Goal: Task Accomplishment & Management: Use online tool/utility

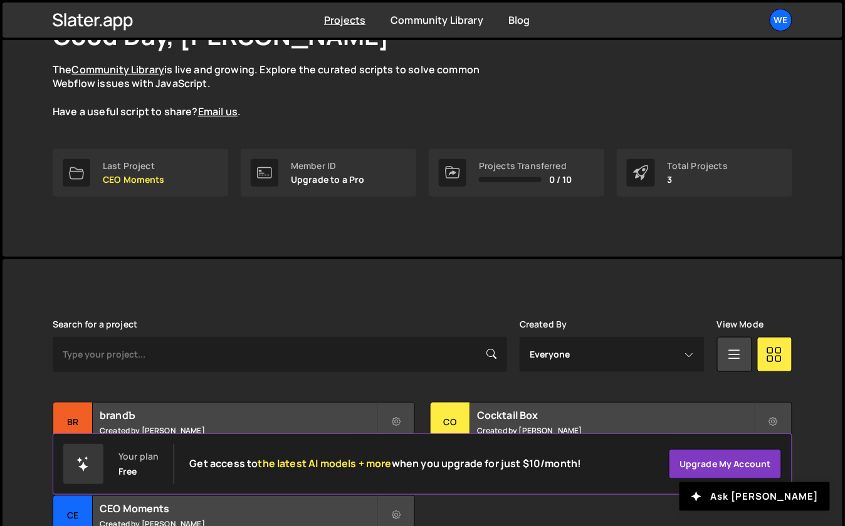
scroll to position [110, 0]
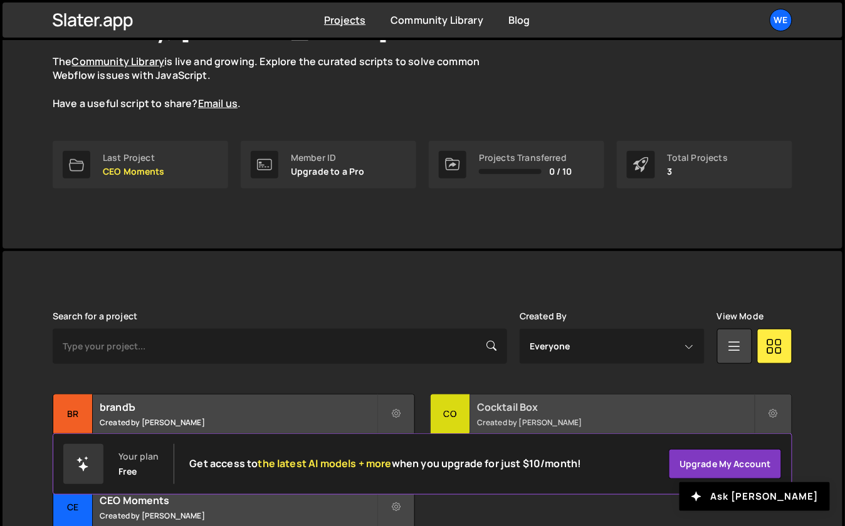
click at [490, 410] on h2 "Cocktail Box" at bounding box center [615, 407] width 277 height 14
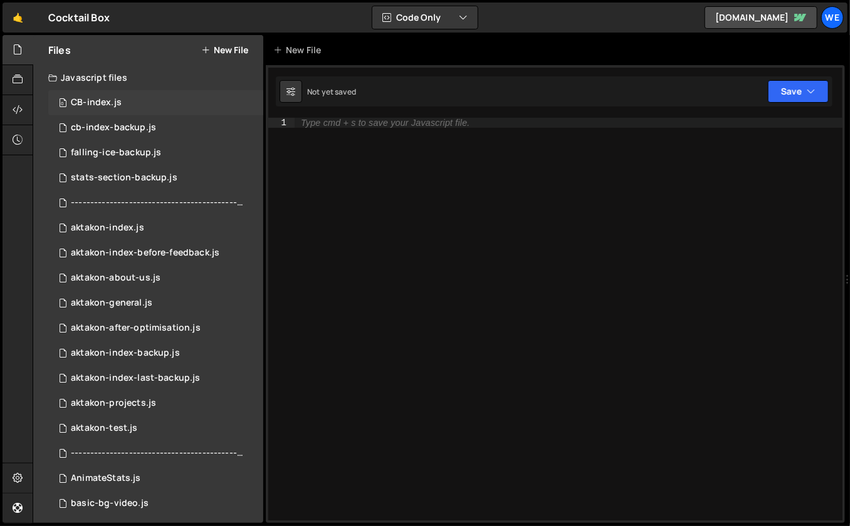
click at [125, 101] on div "0 CB-index.js 0" at bounding box center [155, 102] width 215 height 25
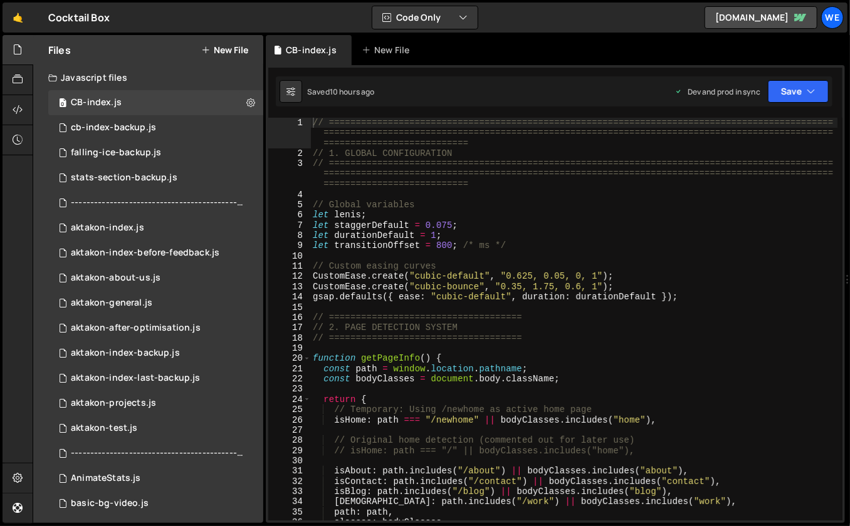
click at [491, 251] on div "// ============================================================================…" at bounding box center [574, 340] width 528 height 444
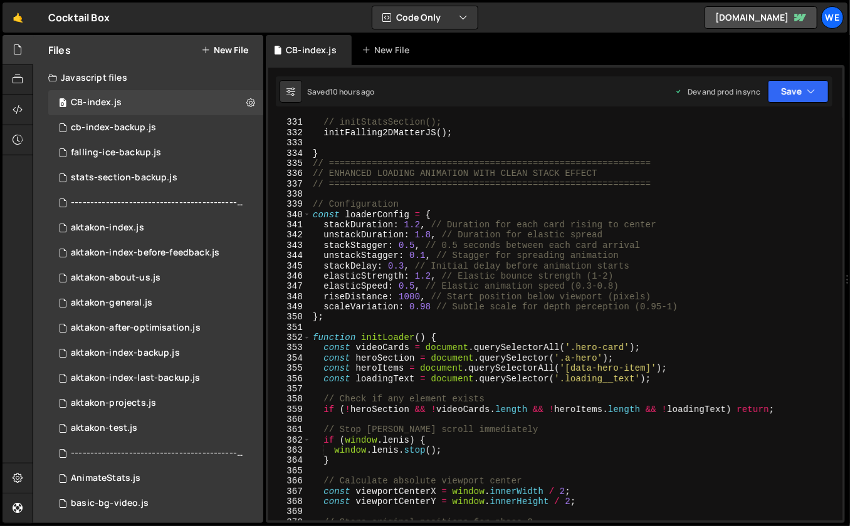
scroll to position [3269, 0]
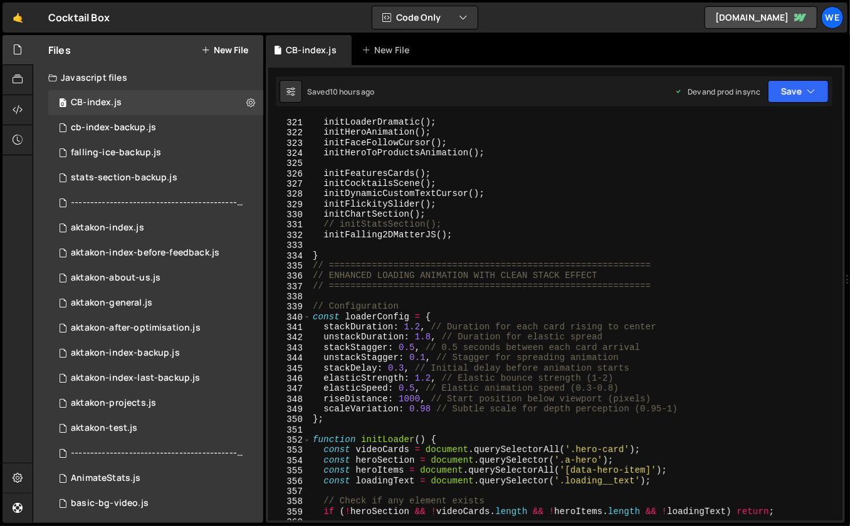
click at [359, 256] on div "initLoaderDramatic ( ) ; initHeroAnimation ( ) ; initFaceFollowCursor ( ) ; ini…" at bounding box center [574, 329] width 528 height 424
type textarea "}"
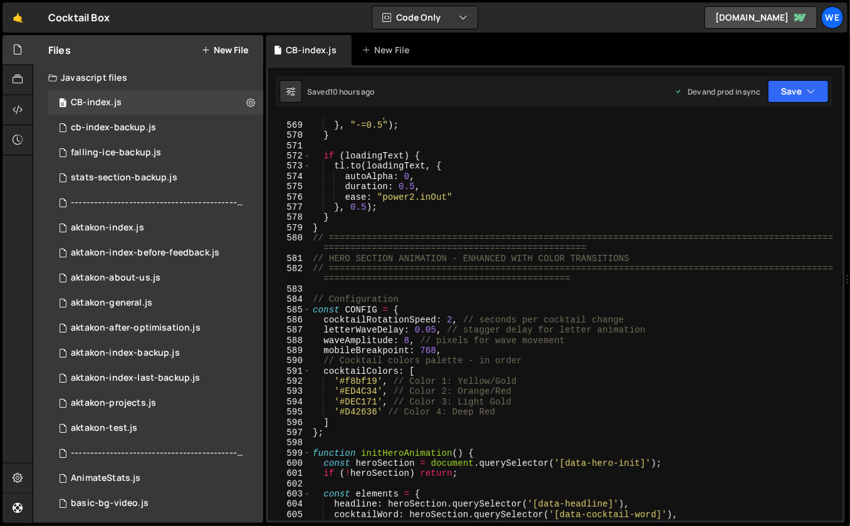
scroll to position [5772, 0]
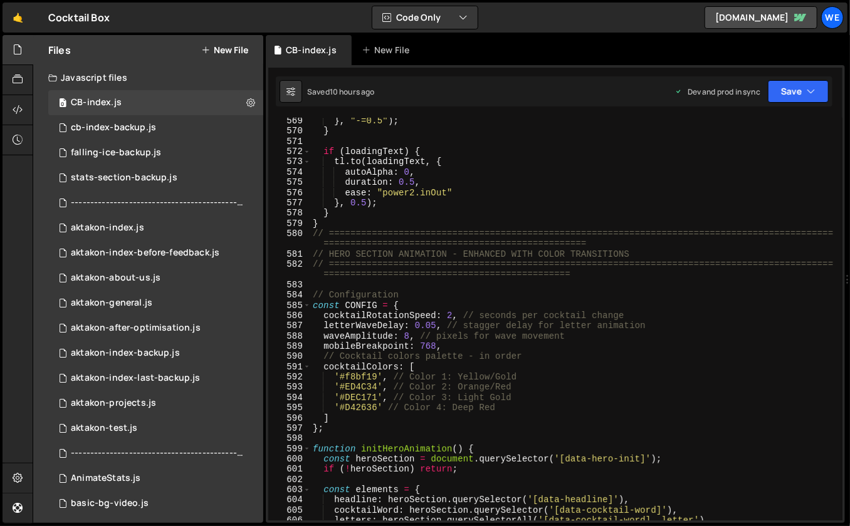
click at [341, 225] on div "} , "-=0.5" ) ; } if ( loadingText ) { tl . to ( loadingText , { autoAlpha : 0 …" at bounding box center [574, 328] width 528 height 424
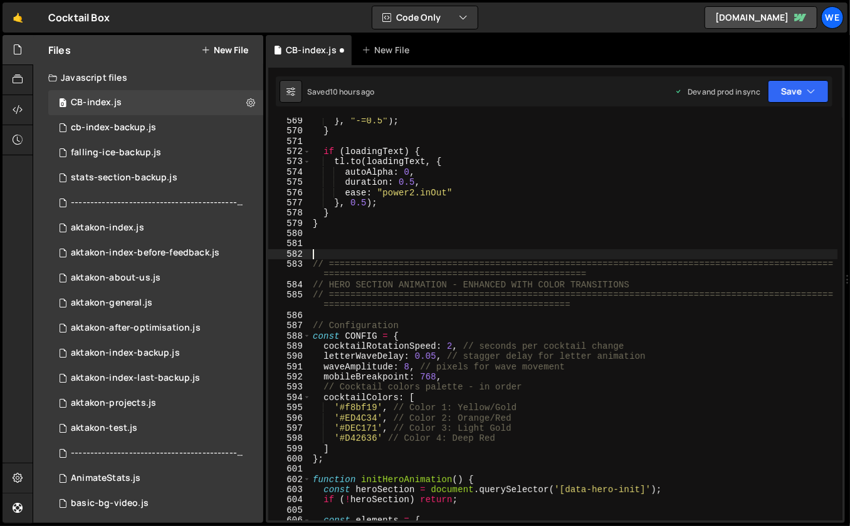
paste textarea "window.cleanupPageTransitions = cleanupTransitions;"
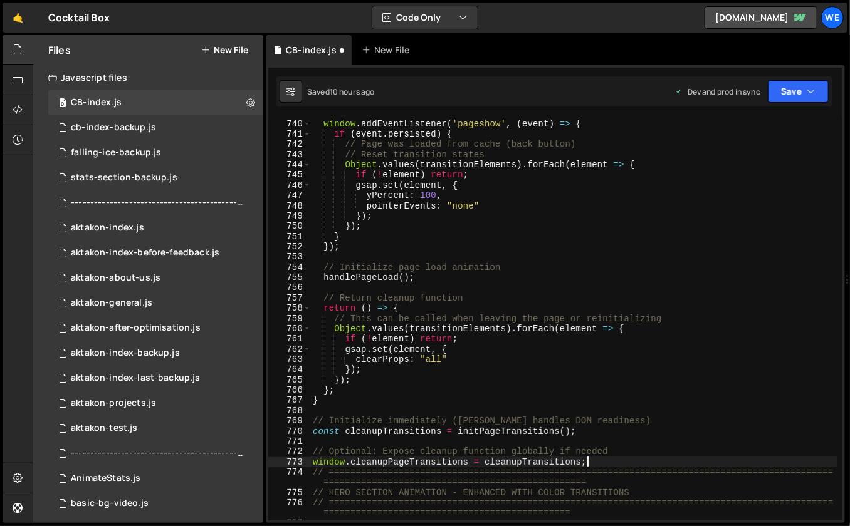
scroll to position [7014, 0]
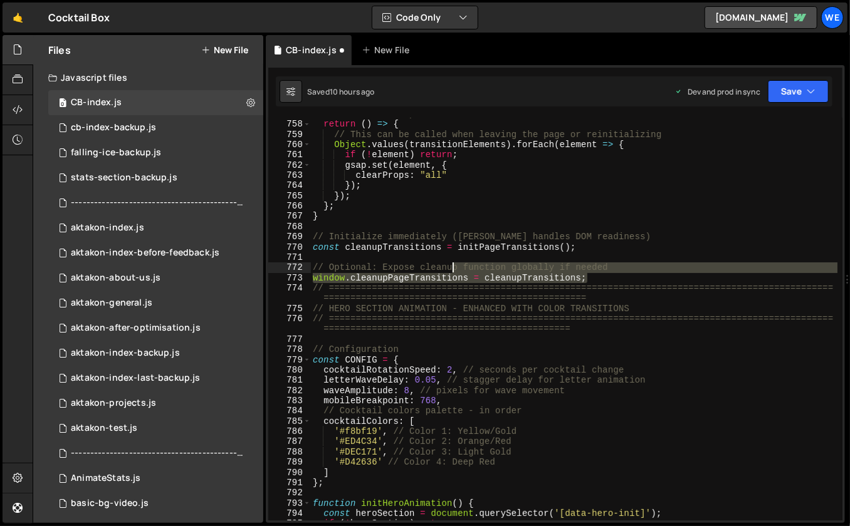
drag, startPoint x: 595, startPoint y: 274, endPoint x: 492, endPoint y: 266, distance: 102.5
click at [491, 266] on div "// Return cleanup function return ( ) => { // This can be called when leaving t…" at bounding box center [574, 321] width 528 height 424
click at [492, 266] on div "// Return cleanup function return ( ) => { // This can be called when leaving t…" at bounding box center [574, 321] width 528 height 424
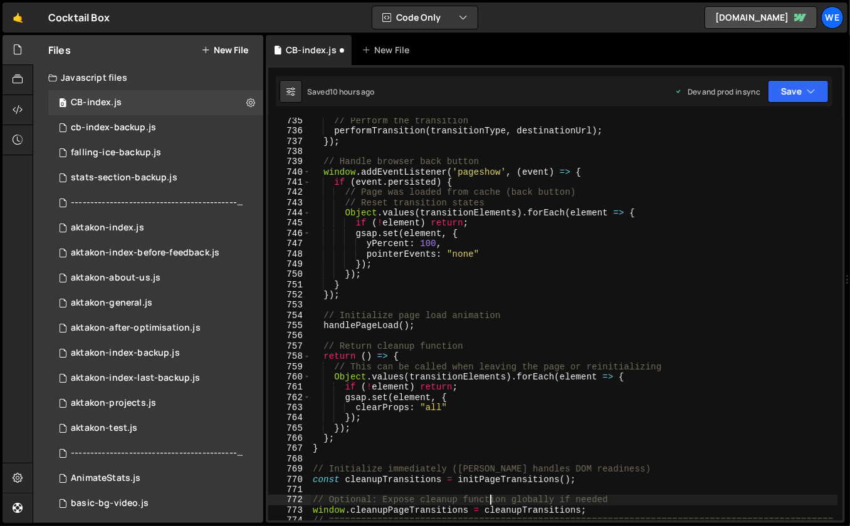
scroll to position [6799, 0]
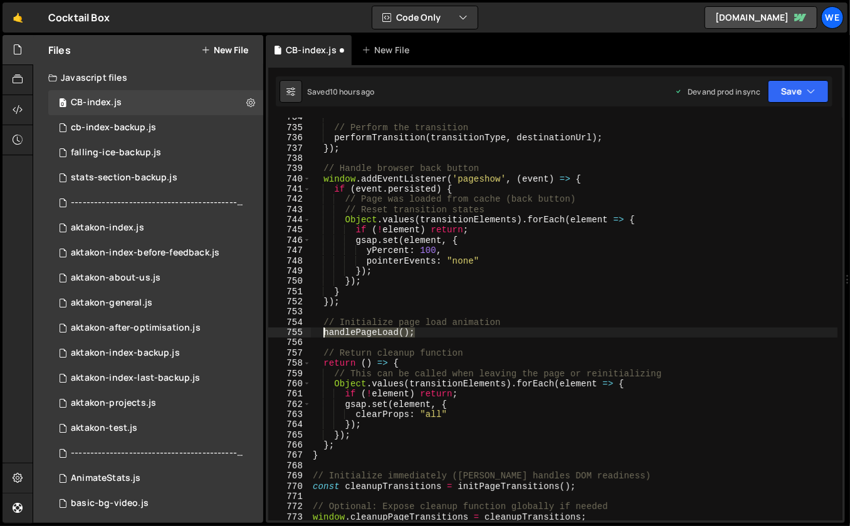
drag, startPoint x: 430, startPoint y: 334, endPoint x: 321, endPoint y: 330, distance: 109.7
click at [321, 330] on div "// Perform the transition performTransition ( transitionType , destinationUrl )…" at bounding box center [574, 329] width 528 height 434
type textarea "handlePageLoad();"
click at [515, 324] on div "// Perform the transition performTransition ( transitionType , destinationUrl )…" at bounding box center [574, 329] width 528 height 434
type textarea "// Initialize page load animation"
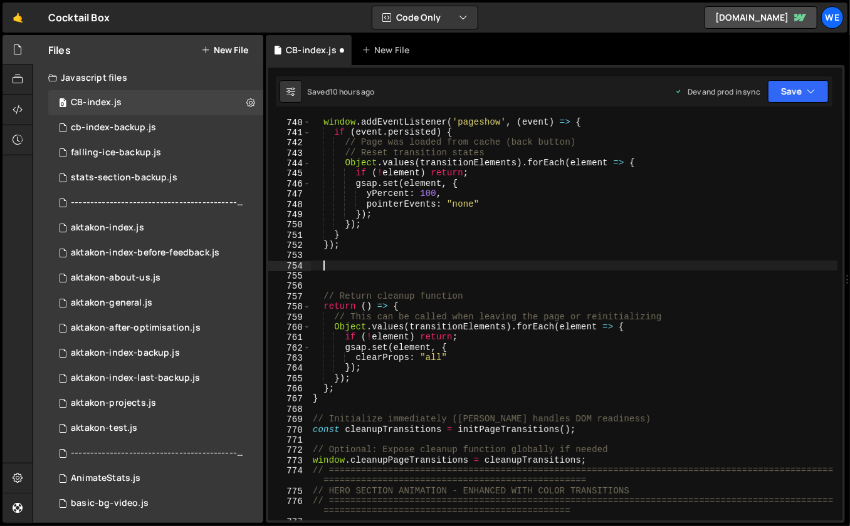
scroll to position [6886, 0]
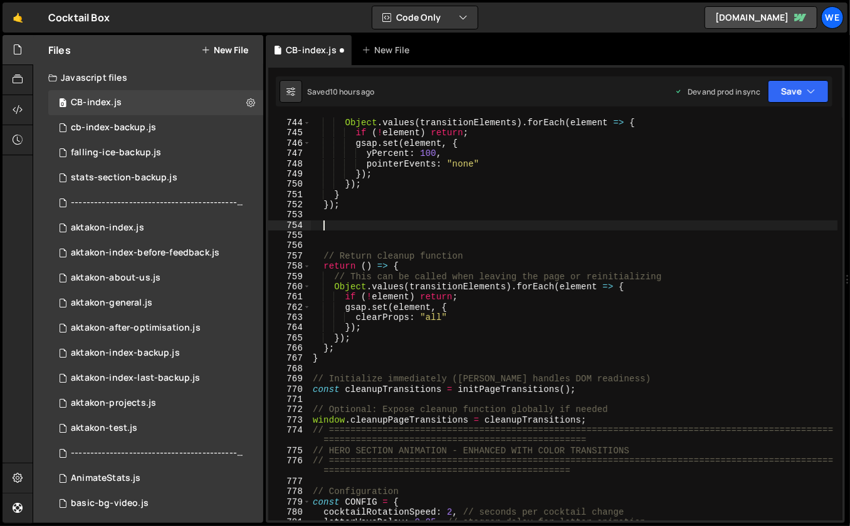
type textarea "// Initialize page load animation"
click at [351, 400] on div "// Reset transition states Object . values ( transitionElements ) . forEach ( e…" at bounding box center [574, 320] width 528 height 424
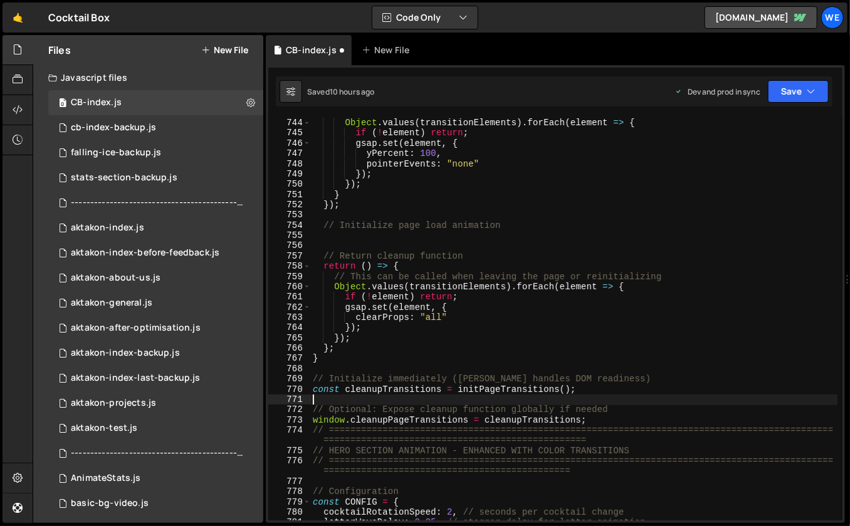
click at [332, 362] on div "// Reset transition states Object . values ( transitionElements ) . forEach ( e…" at bounding box center [574, 320] width 528 height 424
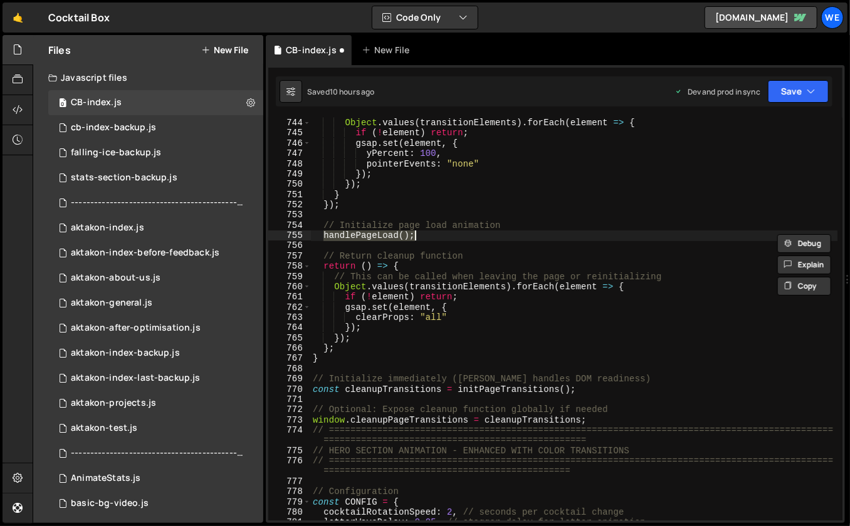
click at [330, 357] on div "// Reset transition states Object . values ( transitionElements ) . forEach ( e…" at bounding box center [574, 320] width 528 height 424
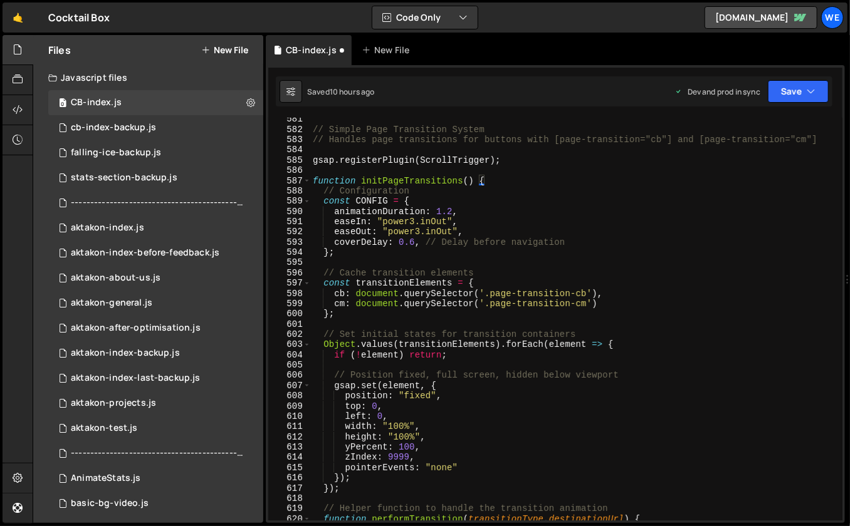
scroll to position [5380, 0]
click at [418, 176] on div "// Simple Page Transition System // Handles page transitions for buttons with […" at bounding box center [574, 326] width 528 height 424
click at [531, 160] on div "// Simple Page Transition System // Handles page transitions for buttons with […" at bounding box center [574, 326] width 528 height 424
type textarea "gsap.registerPlugin(ScrollTrigger);"
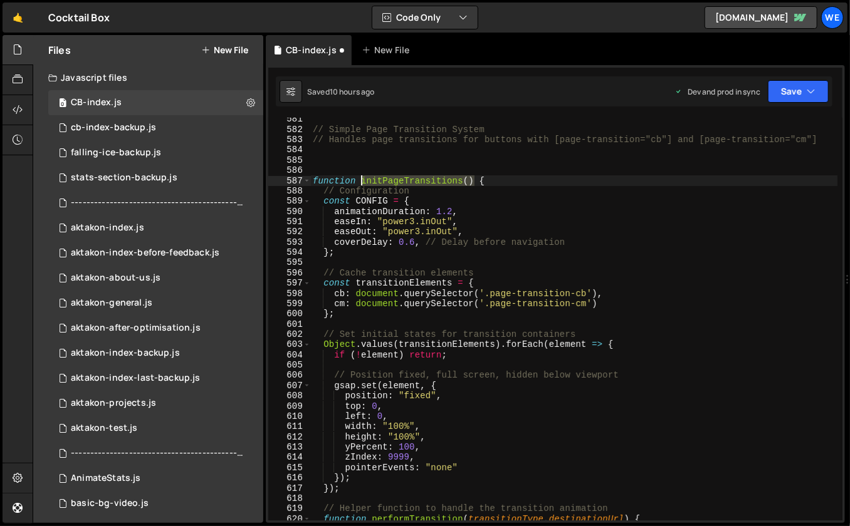
drag, startPoint x: 476, startPoint y: 181, endPoint x: 363, endPoint y: 182, distance: 112.2
click at [363, 182] on div "// Simple Page Transition System // Handles page transitions for buttons with […" at bounding box center [574, 326] width 528 height 424
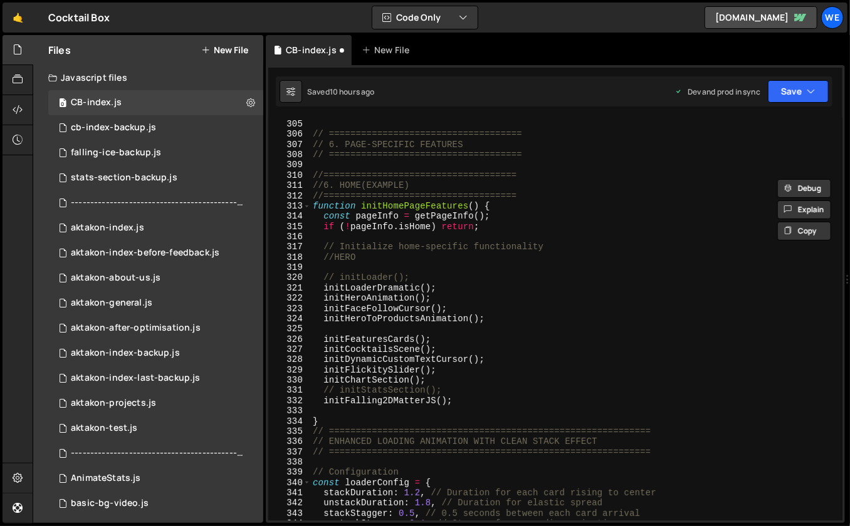
scroll to position [2835, 0]
click at [441, 287] on div "*/ // ==================================== // 6. PAGE-SPECIFIC FEATURES // ====…" at bounding box center [574, 321] width 528 height 424
type textarea "initLoaderDramatic();"
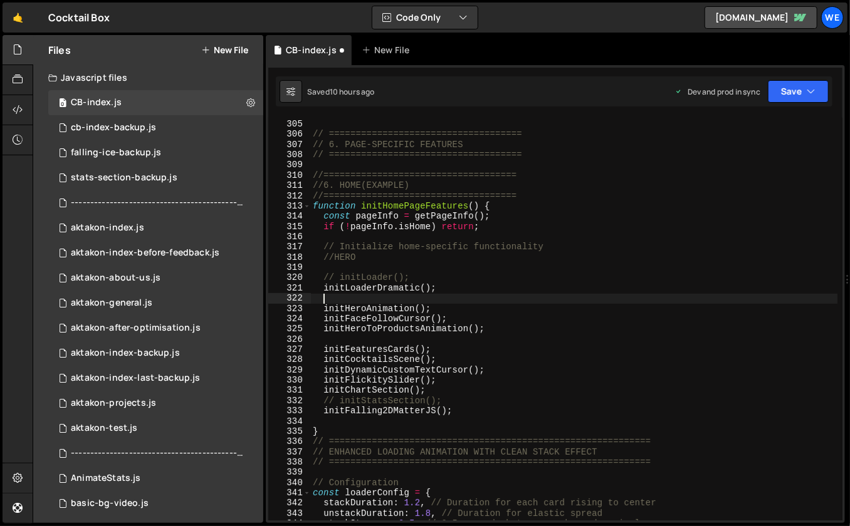
paste textarea "initPageTransitions()"
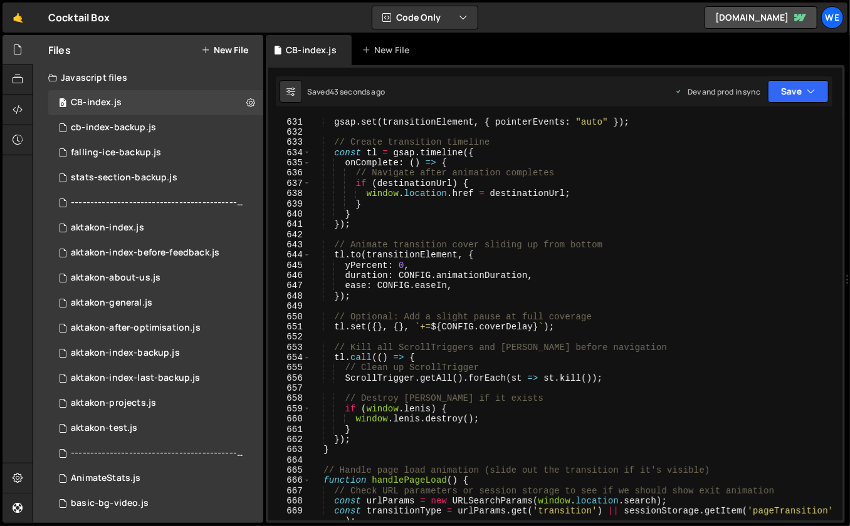
scroll to position [5974, 0]
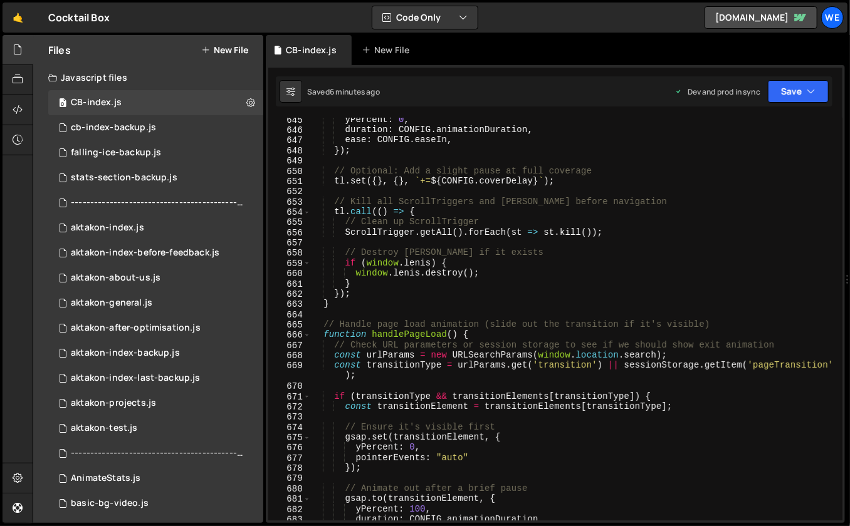
click at [426, 265] on div "yPercent : 0 , duration : CONFIG . animationDuration , ease : CONFIG . easeIn ,…" at bounding box center [574, 327] width 528 height 424
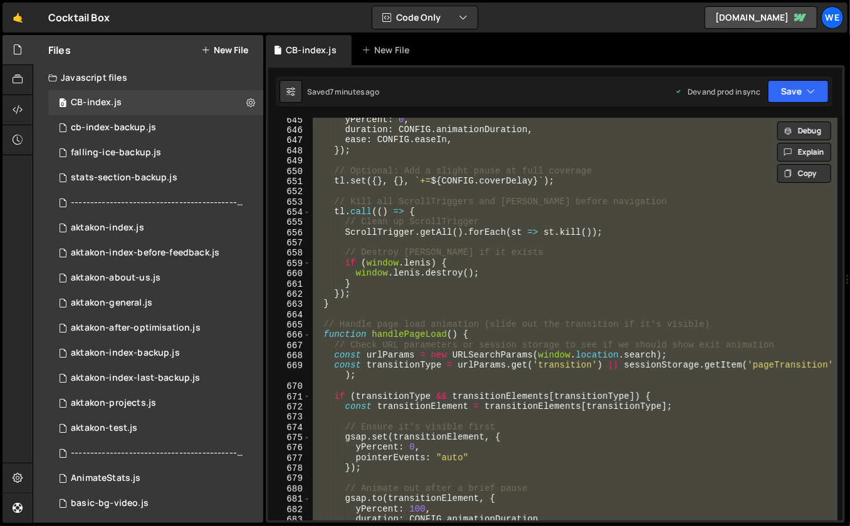
click at [468, 306] on div "yPercent : 0 , duration : CONFIG . animationDuration , ease : CONFIG . easeIn ,…" at bounding box center [574, 327] width 528 height 424
type textarea "}"
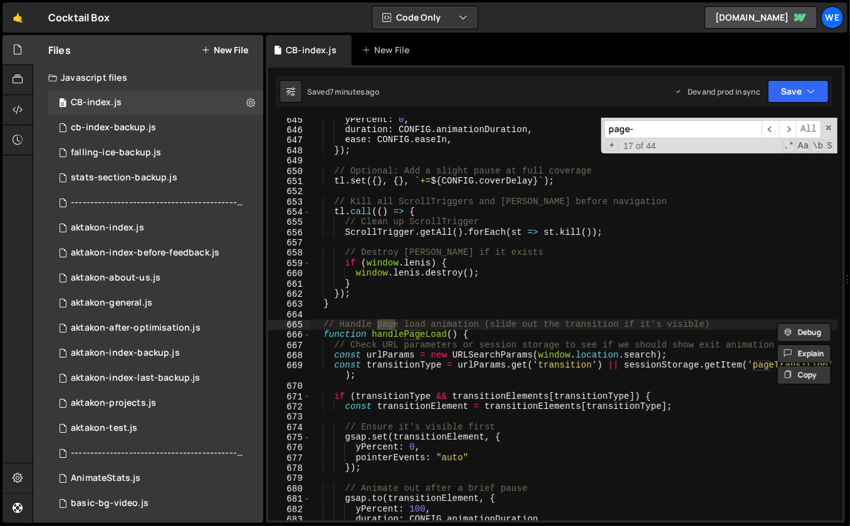
scroll to position [6370, 0]
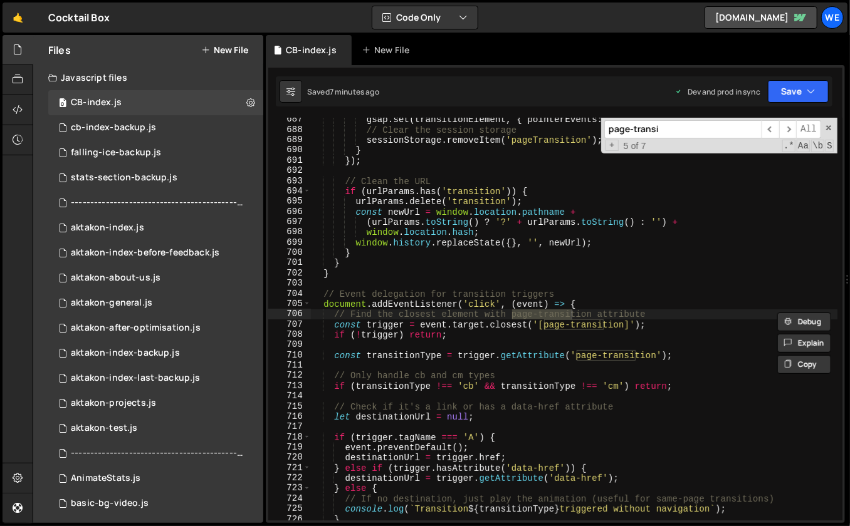
type input "page-transi"
click at [576, 343] on div "gsap . set ( transitionElement , { pointerEvents : "none" }) ; // Clear the ses…" at bounding box center [574, 327] width 528 height 424
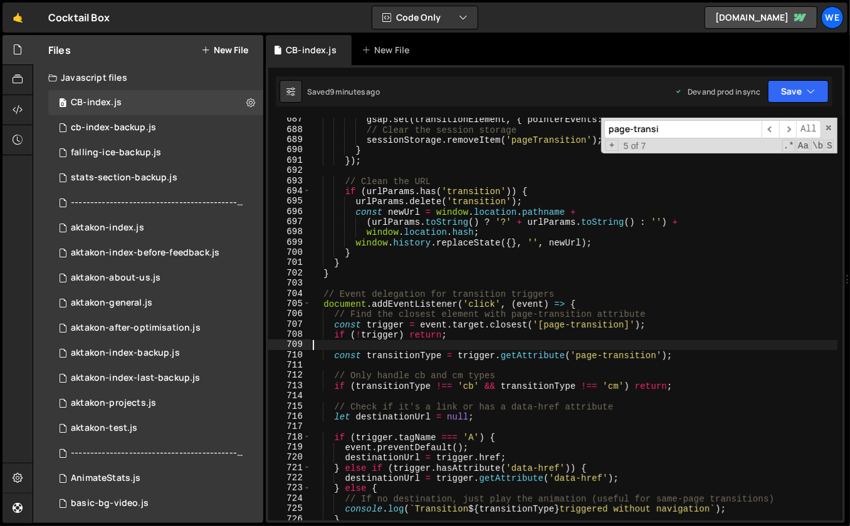
click at [504, 338] on div "gsap . set ( transitionElement , { pointerEvents : "none" }) ; // Clear the ses…" at bounding box center [574, 327] width 528 height 424
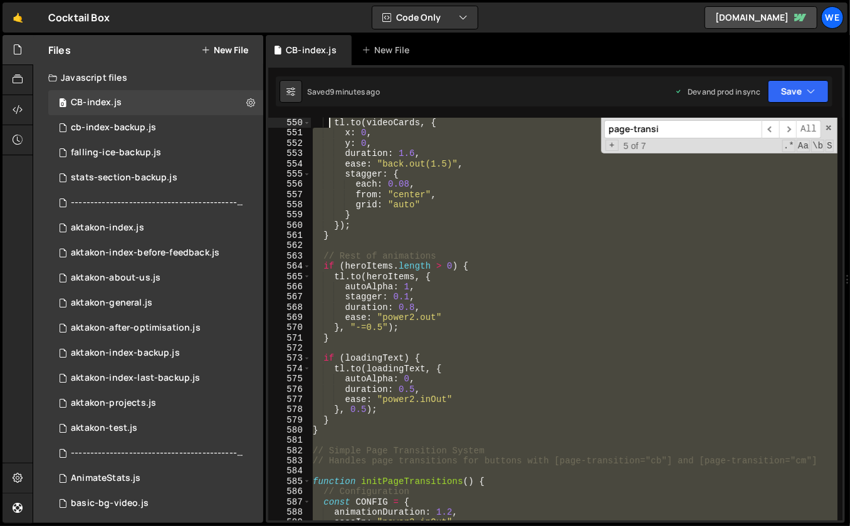
scroll to position [5086, 0]
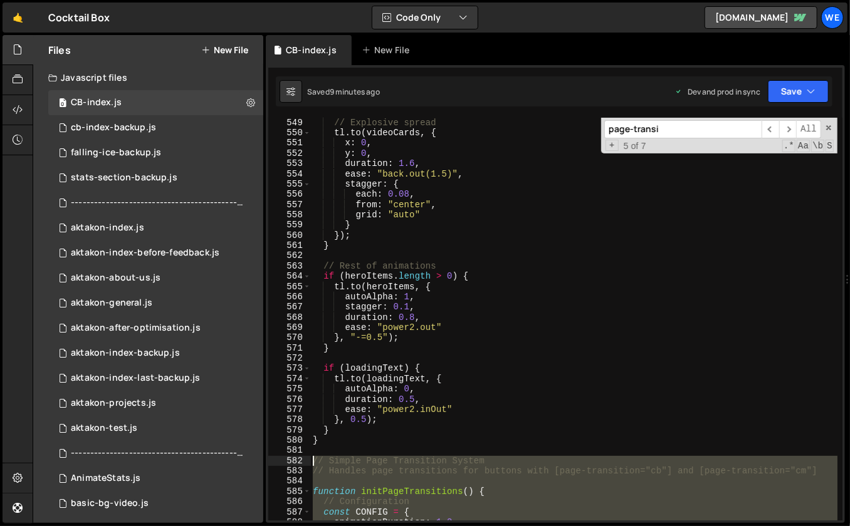
drag, startPoint x: 598, startPoint y: 299, endPoint x: 308, endPoint y: 462, distance: 332.7
click at [308, 462] on div "if (!trigger) return; 549 550 551 552 553 554 555 556 557 558 559 560 561 562 5…" at bounding box center [555, 319] width 574 height 403
paste textarea "window.initSimplePageTransitions = initSimplePageTransitions;"
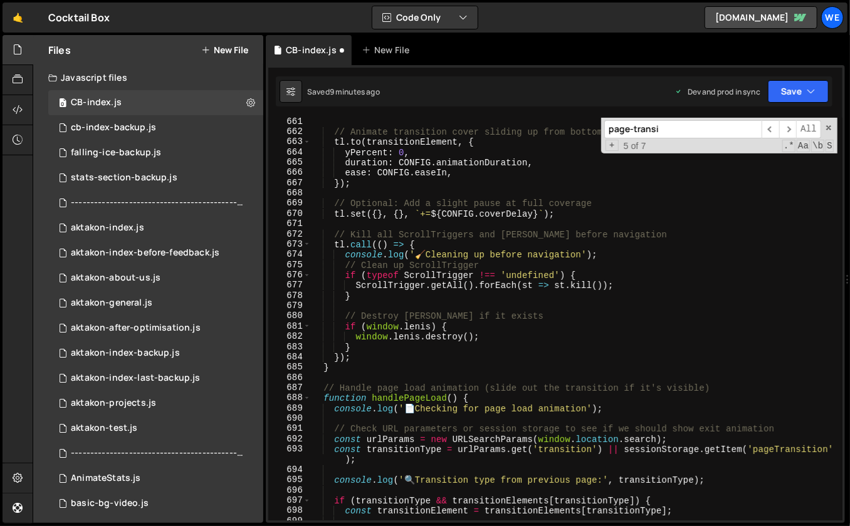
scroll to position [5998, 0]
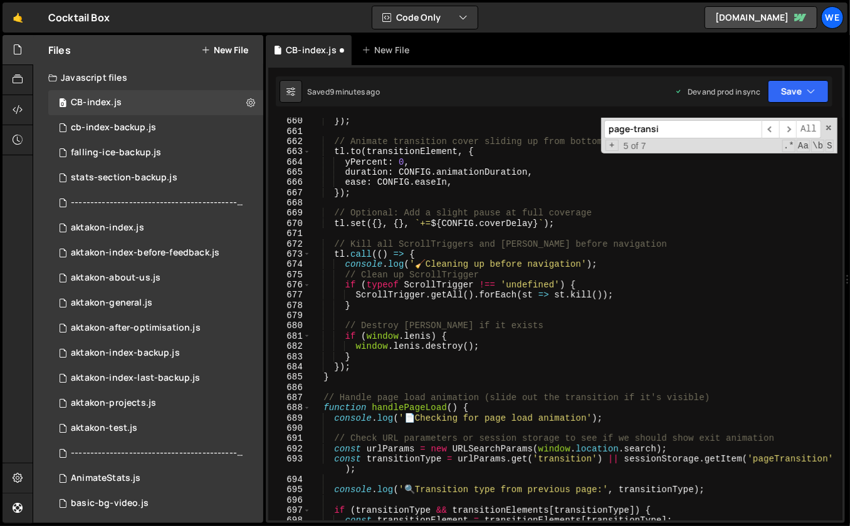
click at [427, 371] on div "}) ; // Animate transition cover sliding up from bottom tl . to ( transitionEle…" at bounding box center [574, 328] width 528 height 424
type textarea "});"
click at [419, 383] on div "}) ; // Animate transition cover sliding up from bottom tl . to ( transitionEle…" at bounding box center [574, 328] width 528 height 424
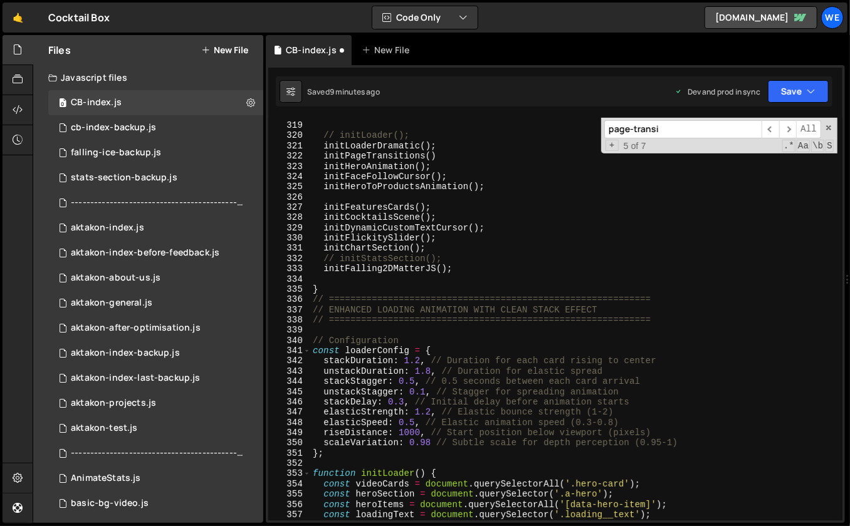
scroll to position [2910, 0]
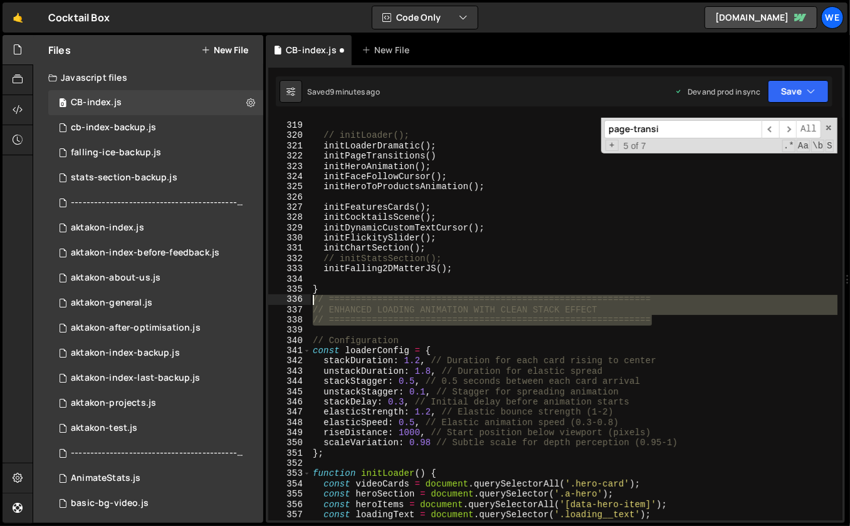
drag, startPoint x: 674, startPoint y: 320, endPoint x: 312, endPoint y: 298, distance: 362.2
click at [312, 298] on div "//HERO // initLoader(); initLoaderDramatic ( ) ; initPageTransitions ( ) initHe…" at bounding box center [574, 322] width 528 height 424
type textarea "// ============================================================ // ENHANCED LOA…"
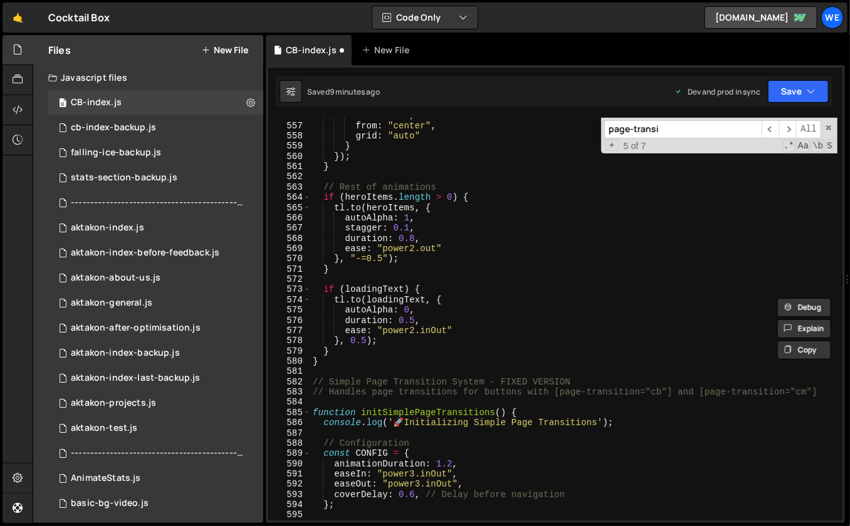
scroll to position [5065, 0]
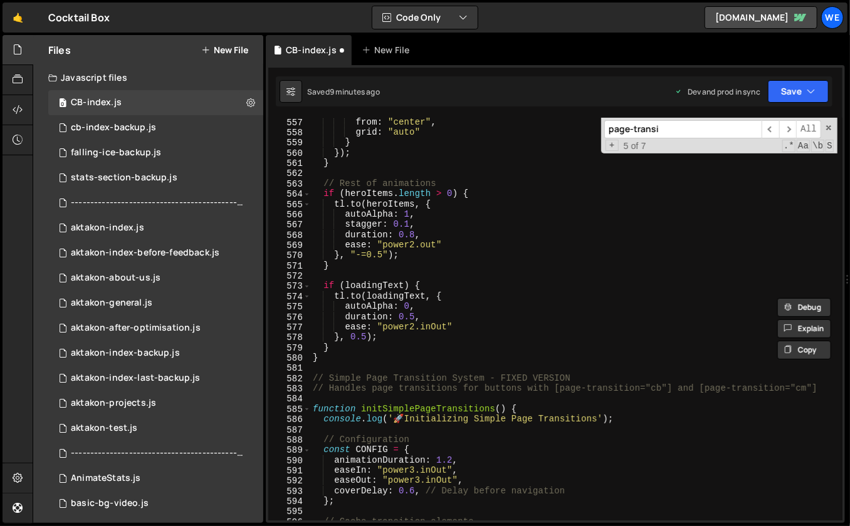
click at [351, 363] on div "from : "center" , grid : "auto" } }) ; } // Rest of animations if ( heroItems .…" at bounding box center [574, 329] width 528 height 424
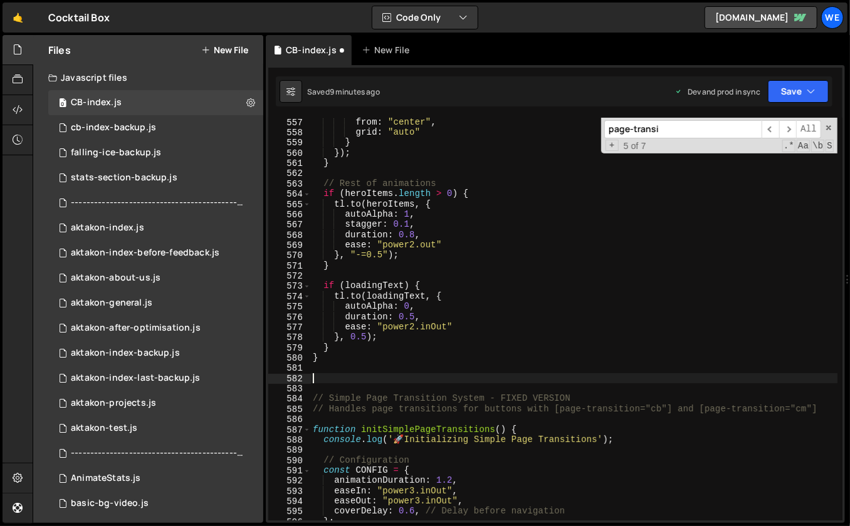
paste textarea "// ============================================================"
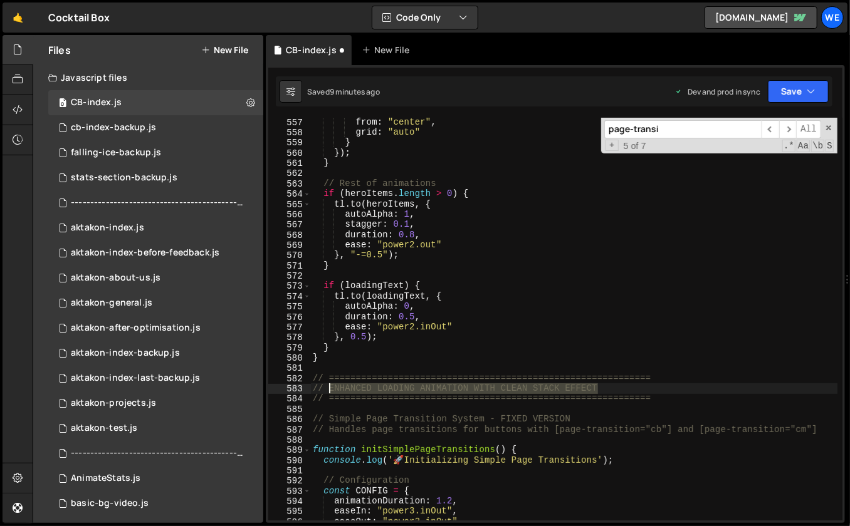
drag, startPoint x: 610, startPoint y: 386, endPoint x: 330, endPoint y: 388, distance: 279.4
click at [330, 388] on div "from : "center" , grid : "auto" } }) ; } // Rest of animations if ( heroItems .…" at bounding box center [574, 329] width 528 height 424
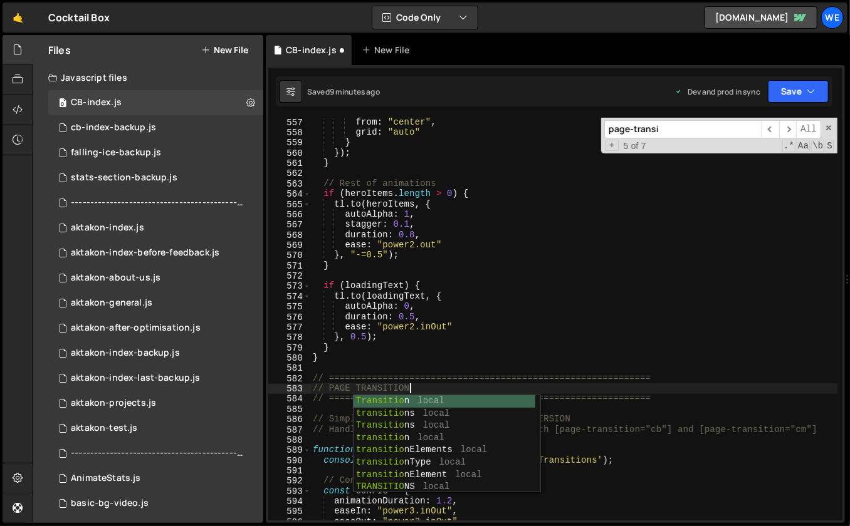
scroll to position [0, 6]
click at [360, 377] on div "from : "center" , grid : "auto" } }) ; } // Rest of animations if ( heroItems .…" at bounding box center [574, 329] width 528 height 424
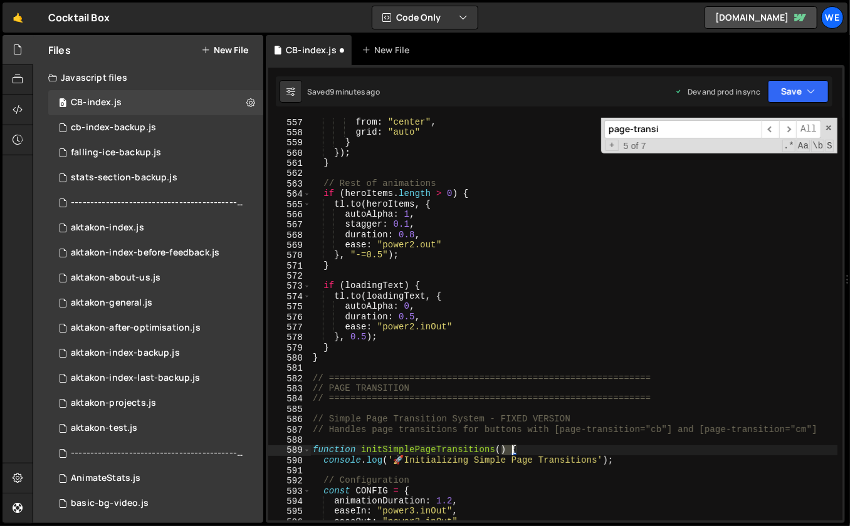
click at [507, 452] on div "from : "center" , grid : "auto" } }) ; } // Rest of animations if ( heroItems .…" at bounding box center [574, 329] width 528 height 424
click at [506, 447] on div "from : "center" , grid : "auto" } }) ; } // Rest of animations if ( heroItems .…" at bounding box center [574, 329] width 528 height 424
drag, startPoint x: 506, startPoint y: 447, endPoint x: 366, endPoint y: 449, distance: 140.4
click at [363, 450] on div "from : "center" , grid : "auto" } }) ; } // Rest of animations if ( heroItems .…" at bounding box center [574, 329] width 528 height 424
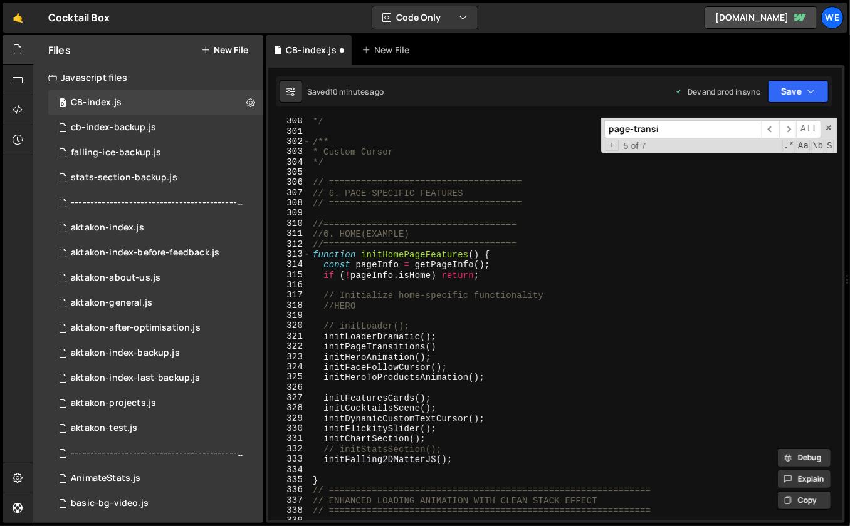
scroll to position [2736, 0]
click at [448, 346] on div "*/ /** * Custom Cursor */ // ==================================== // 6. PAGE-SP…" at bounding box center [574, 329] width 528 height 424
type textarea "initPageTransitions()"
paste textarea "initSimplePageTransitions()"
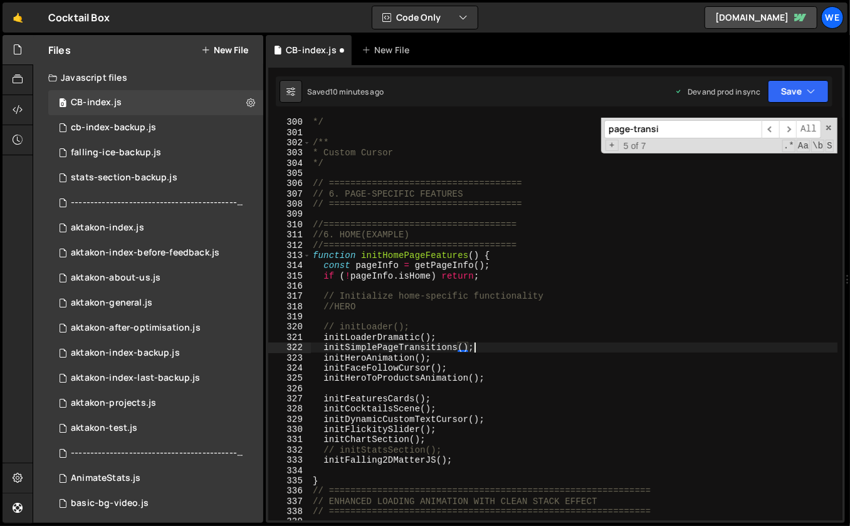
scroll to position [0, 10]
click at [504, 254] on div "*/ /** * Custom Cursor */ // ==================================== // 6. PAGE-SP…" at bounding box center [574, 329] width 528 height 424
type textarea "initScript();"
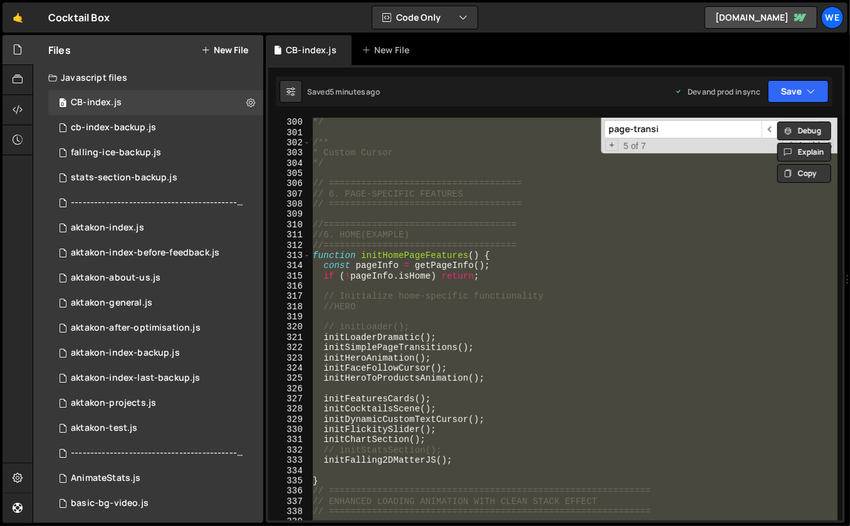
paste textarea
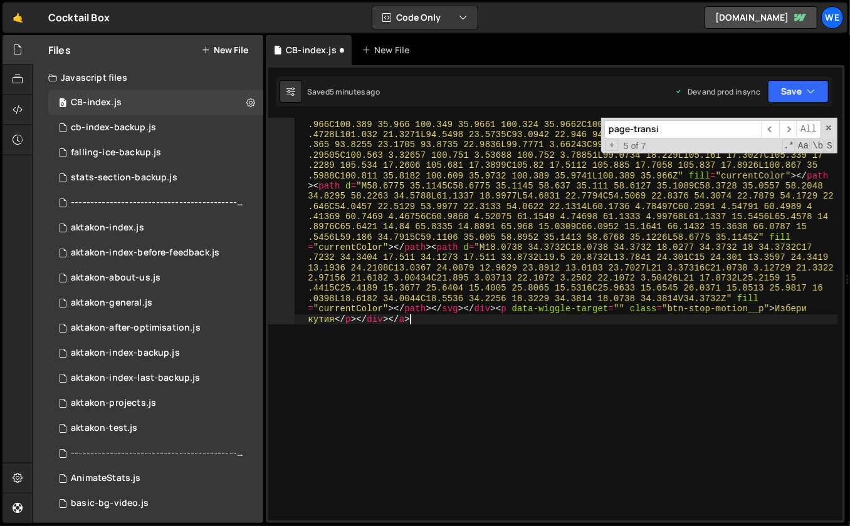
type textarea "initScript();"
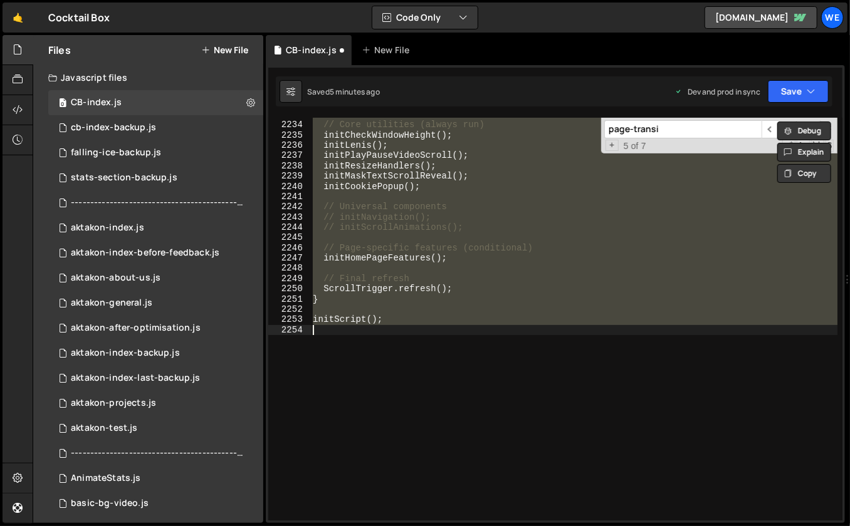
click at [493, 263] on div "// Core utilities (always run) initCheckWindowHeight ( ) ; initLenis ( ) ; init…" at bounding box center [574, 322] width 528 height 424
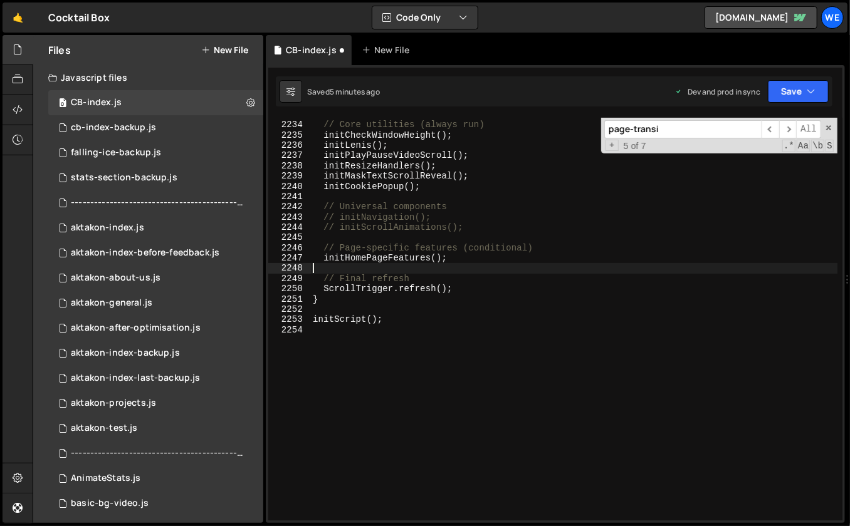
type textarea "initScript();"
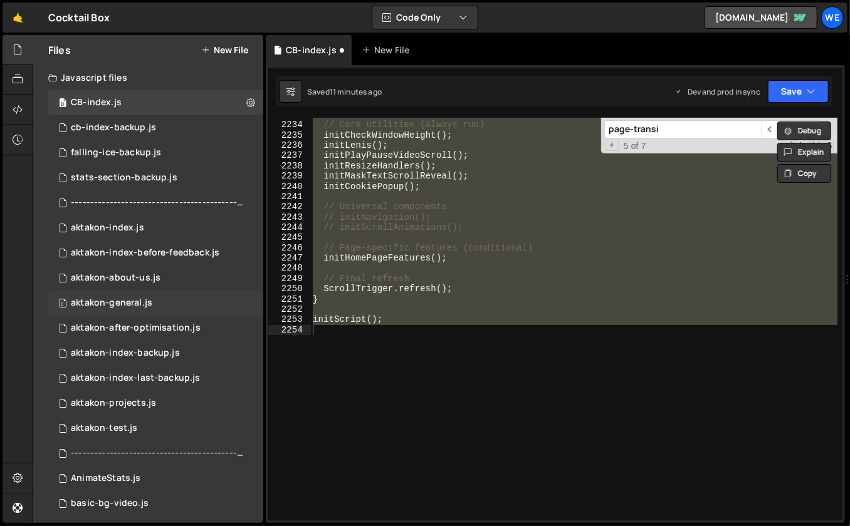
click at [385, 264] on div "// Core utilities (always run) initCheckWindowHeight ( ) ; initLenis ( ) ; init…" at bounding box center [574, 322] width 528 height 424
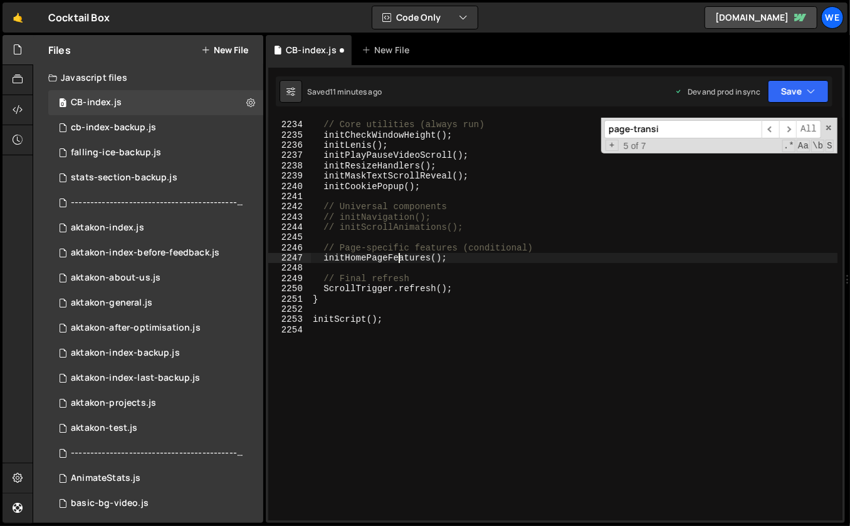
drag, startPoint x: 400, startPoint y: 260, endPoint x: 392, endPoint y: 260, distance: 8.1
click at [393, 260] on div "// Core utilities (always run) initCheckWindowHeight ( ) ; initLenis ( ) ; init…" at bounding box center [574, 322] width 528 height 424
type textarea "initHomePageFeatures();"
drag, startPoint x: 403, startPoint y: 258, endPoint x: 337, endPoint y: 258, distance: 66.4
click at [337, 258] on div "// Core utilities (always run) initCheckWindowHeight ( ) ; initLenis ( ) ; init…" at bounding box center [574, 322] width 528 height 424
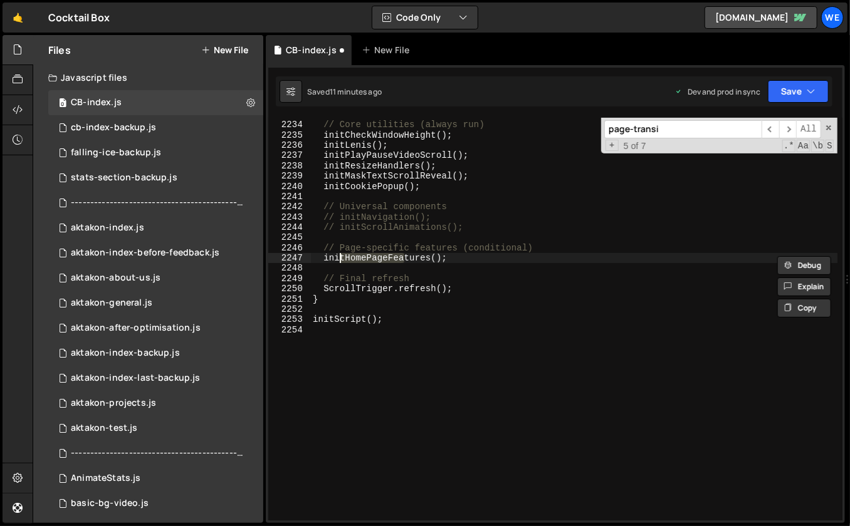
type input "tHomePageFea"
click at [766, 127] on span "​" at bounding box center [770, 129] width 18 height 18
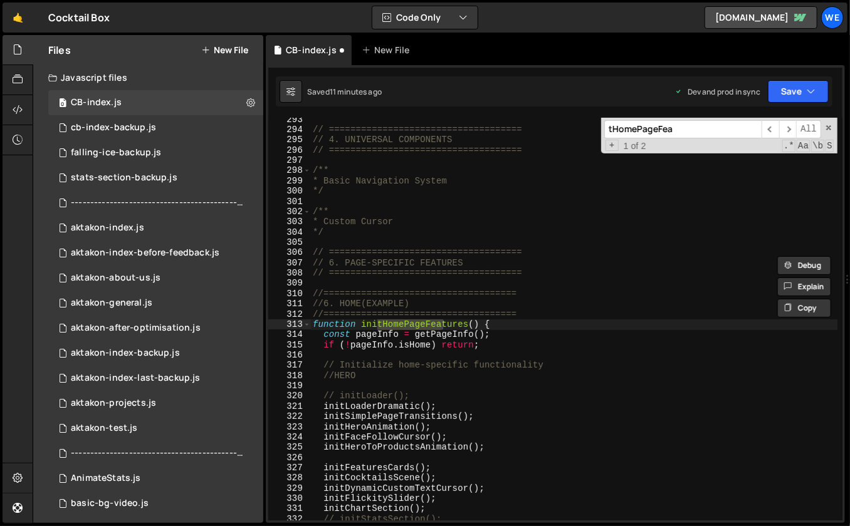
click at [544, 400] on div "// ==================================== // 4. UNIVERSAL COMPONENTS // =========…" at bounding box center [574, 327] width 528 height 424
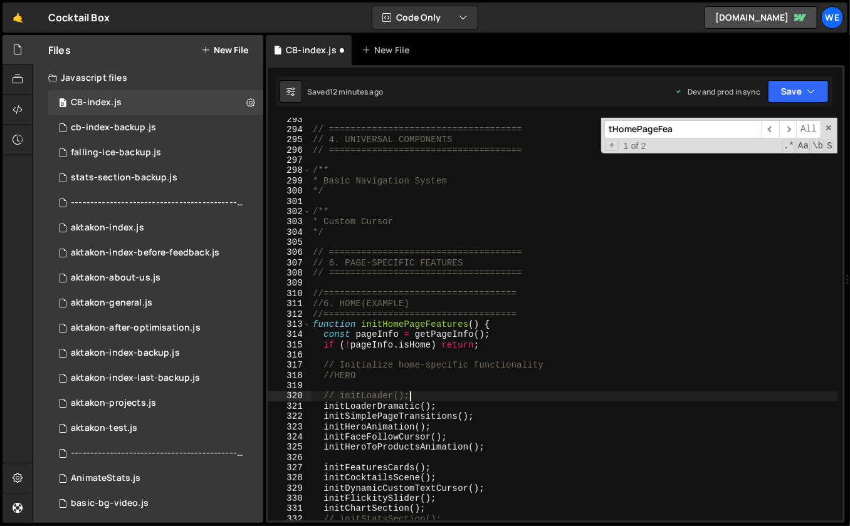
click at [372, 264] on div "// ==================================== // 4. UNIVERSAL COMPONENTS // =========…" at bounding box center [574, 327] width 528 height 424
type textarea "// 6. PAGE-SPECIFIC FEATURES"
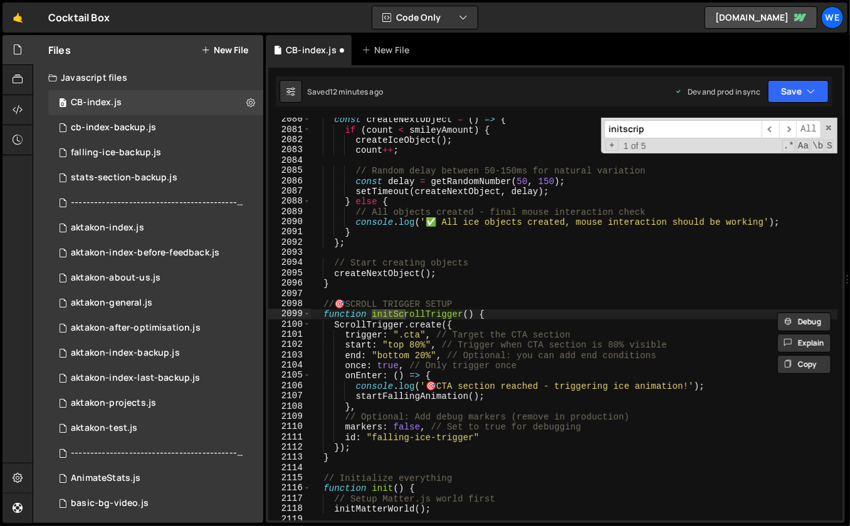
scroll to position [20127, 0]
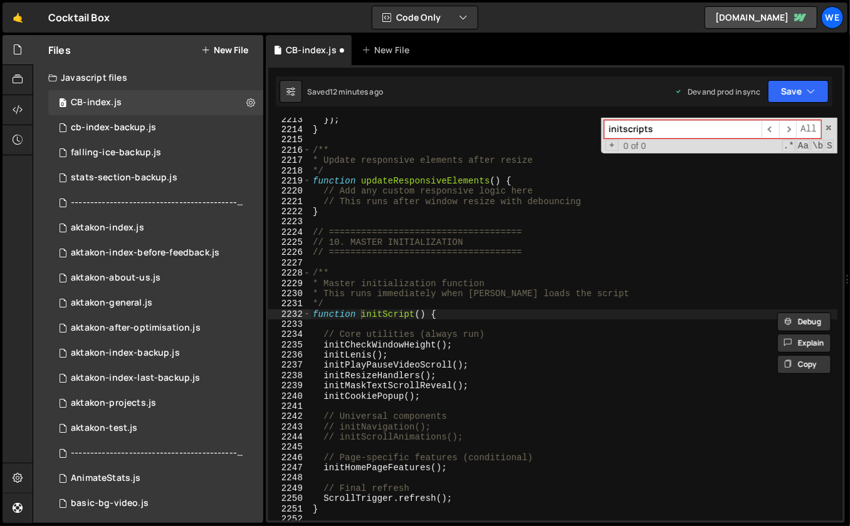
type input "initscripts"
click at [480, 352] on div "}) ; } /** * Update responsive elements after resize */ function updateResponsi…" at bounding box center [574, 327] width 528 height 424
type textarea "initLenis();"
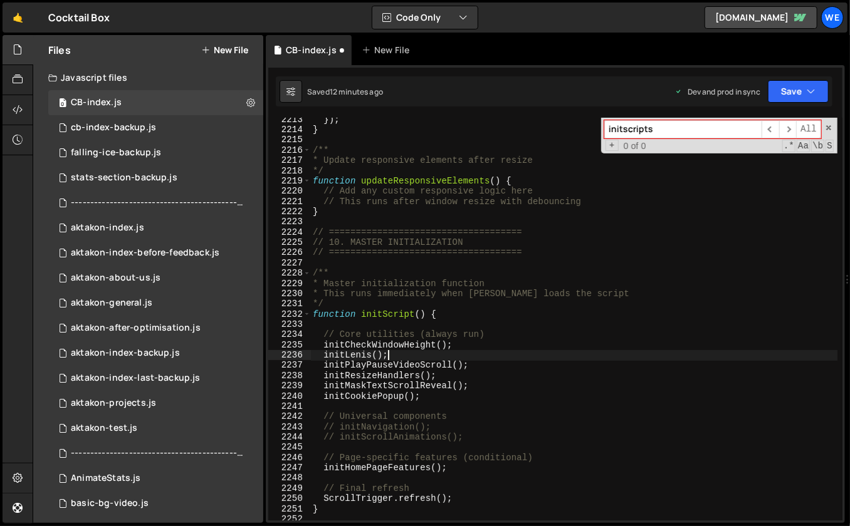
click at [446, 445] on div "}) ; } /** * Update responsive elements after resize */ function updateResponsi…" at bounding box center [574, 327] width 528 height 424
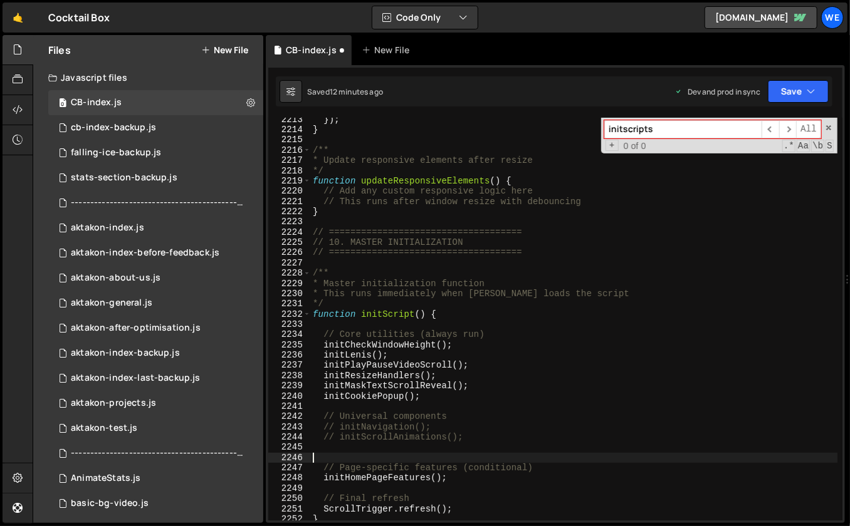
paste textarea "initSimplePageTransitions(); // <-- ADD THIS LINE"
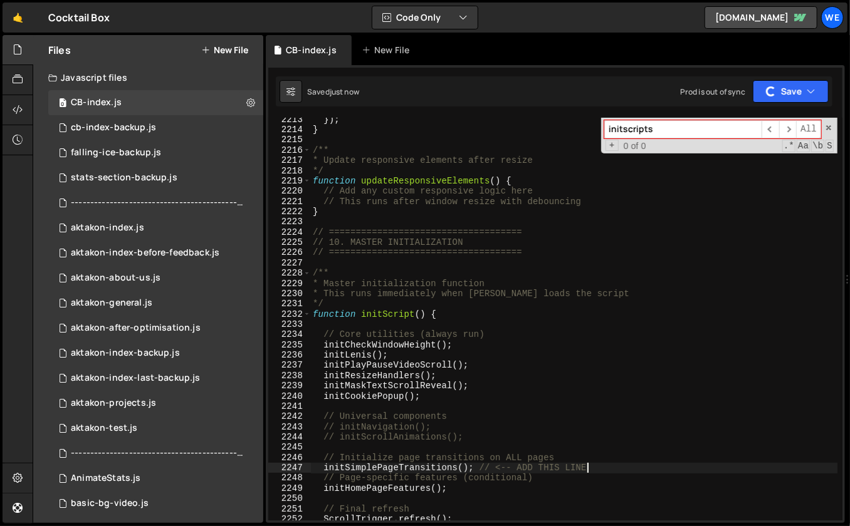
type textarea "initSimplePageTransitions(); // <-- ADD THIS LINE"
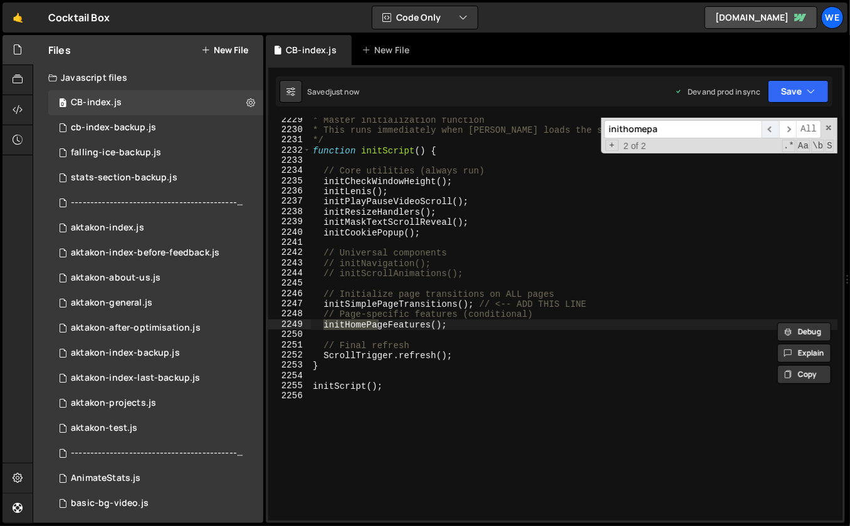
type input "inithomepa"
click at [773, 125] on span "​" at bounding box center [770, 129] width 18 height 18
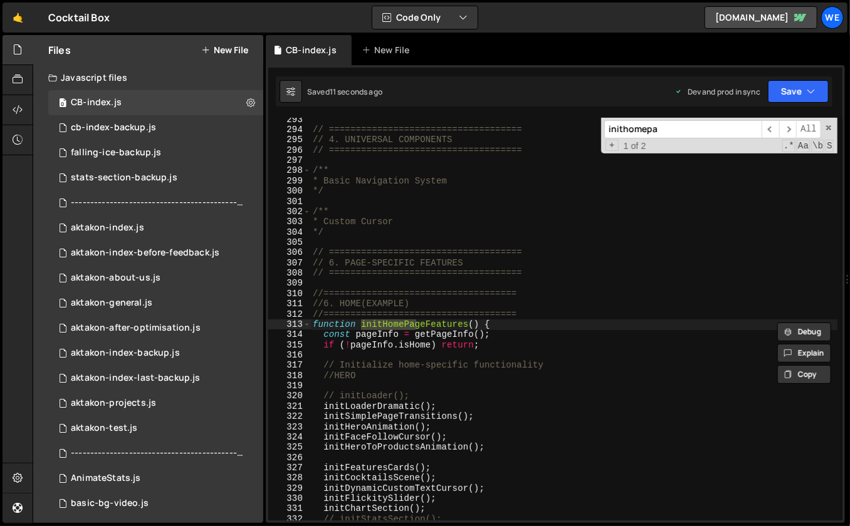
scroll to position [2684, 0]
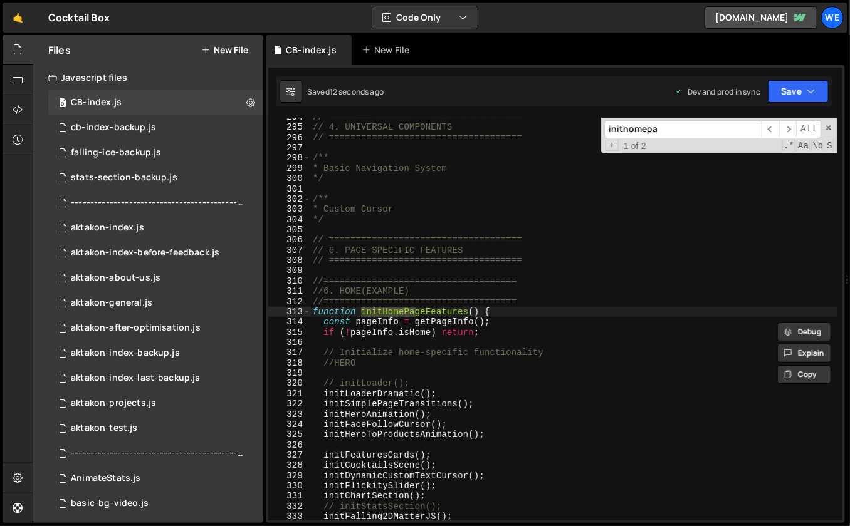
click at [477, 403] on div "// ==================================== // 4. UNIVERSAL COMPONENTS // =========…" at bounding box center [574, 324] width 528 height 424
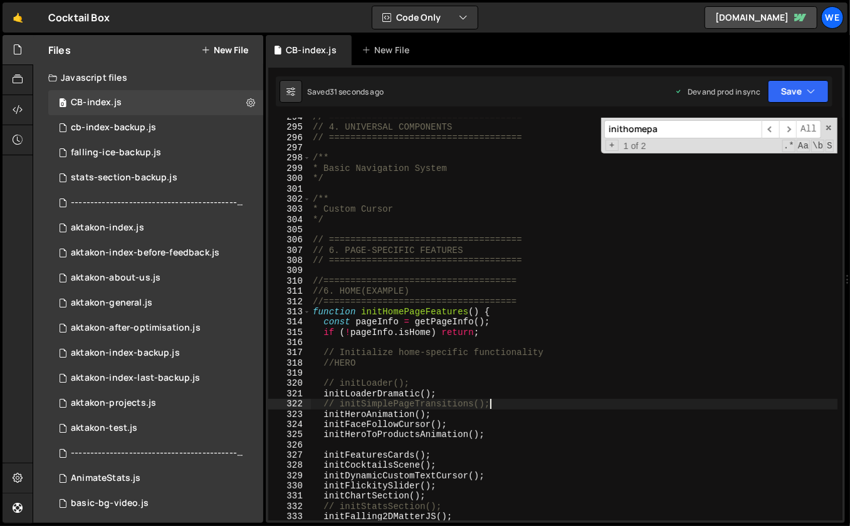
click at [511, 262] on div "// ==================================== // 4. UNIVERSAL COMPONENTS // =========…" at bounding box center [574, 324] width 528 height 424
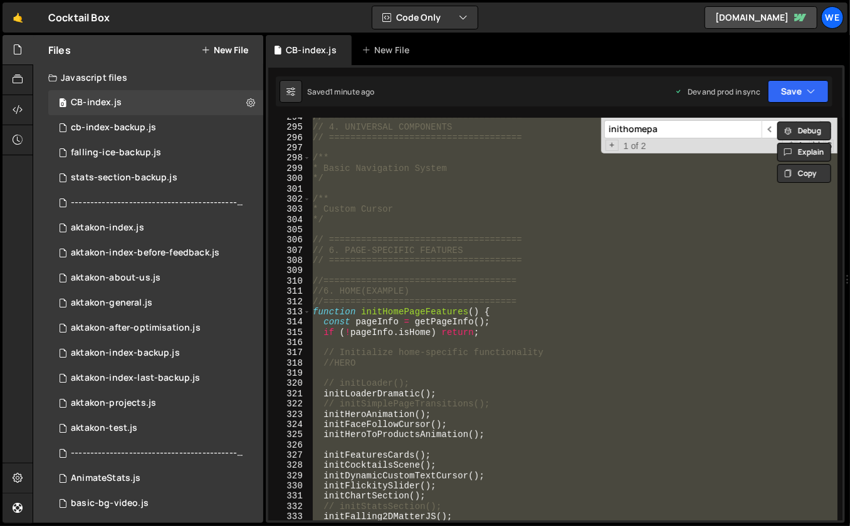
click at [432, 328] on div "// ==================================== // 4. UNIVERSAL COMPONENTS // =========…" at bounding box center [574, 324] width 528 height 424
type textarea "if (!pageInfo.isHome) return;"
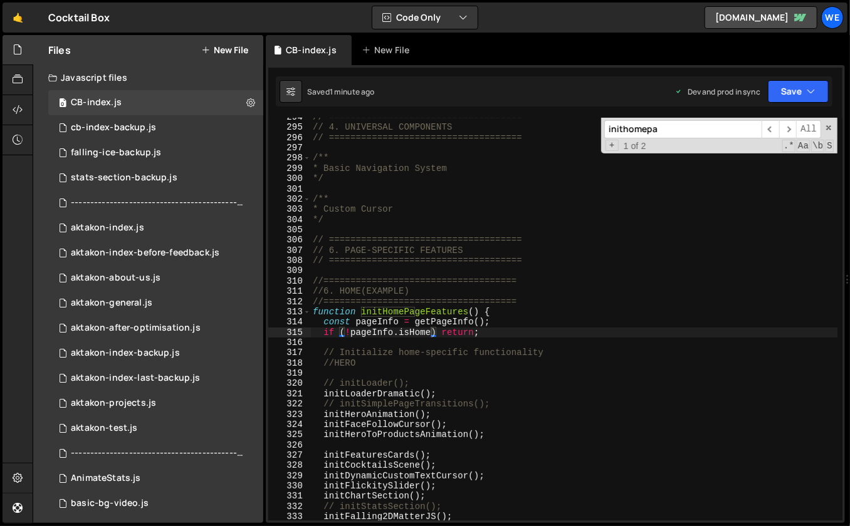
paste input "page-transition-cb"
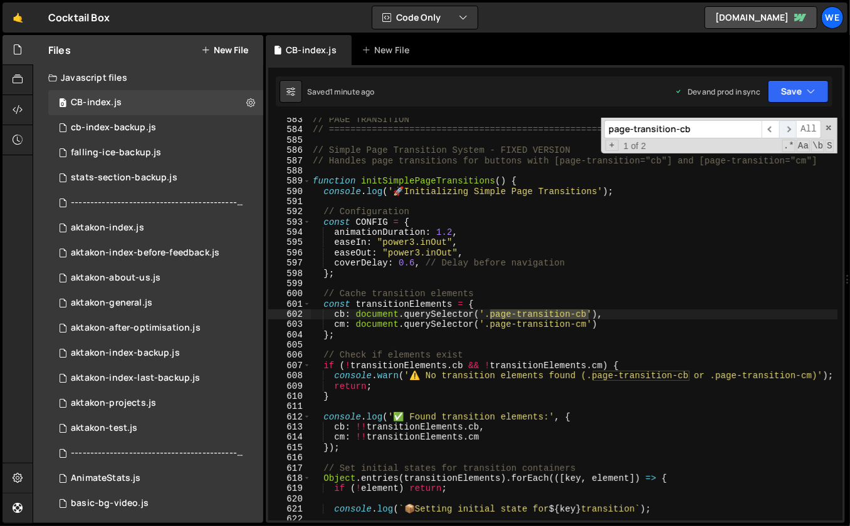
type input "page-transition-cb"
click at [788, 130] on span "​" at bounding box center [788, 129] width 18 height 18
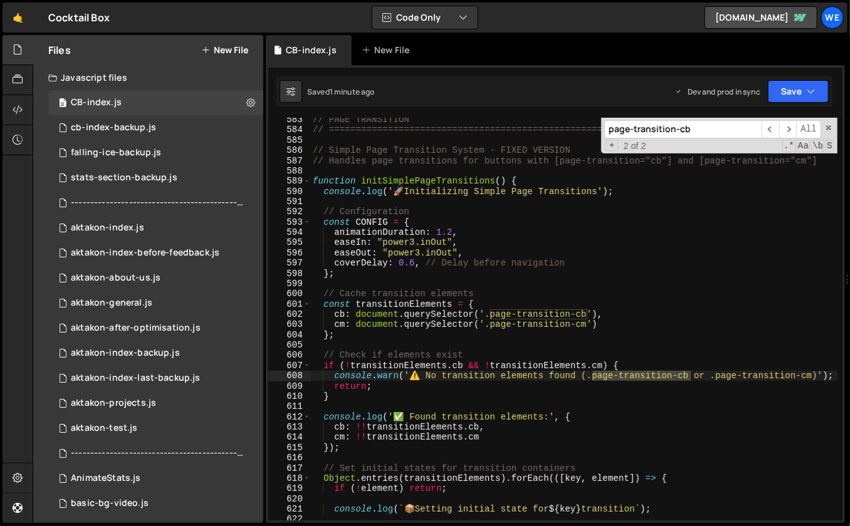
click at [675, 278] on div "// PAGE TRANSITION // =========================================================…" at bounding box center [574, 327] width 528 height 424
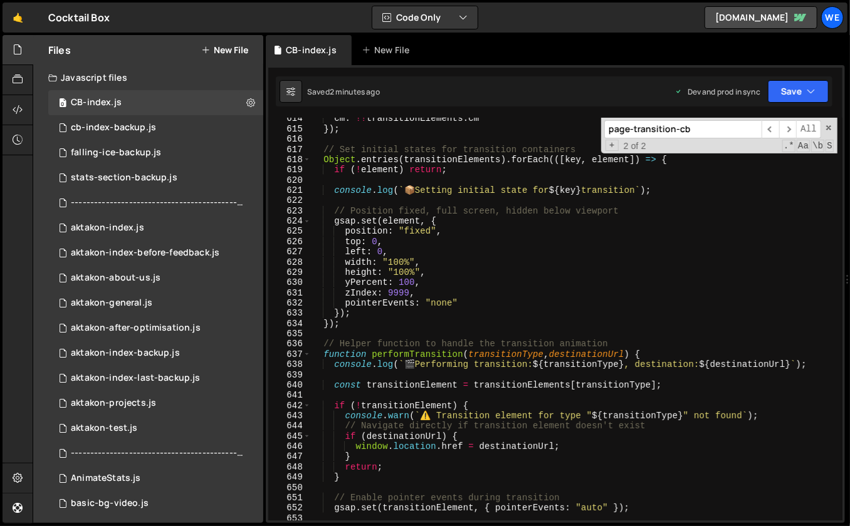
scroll to position [5569, 0]
click at [657, 266] on div "cm : !! transitionElements . cm }) ; // Set initial states for transition conta…" at bounding box center [574, 326] width 528 height 424
type textarea "width: "100%","
paste input "leanupSimpleTransitions"
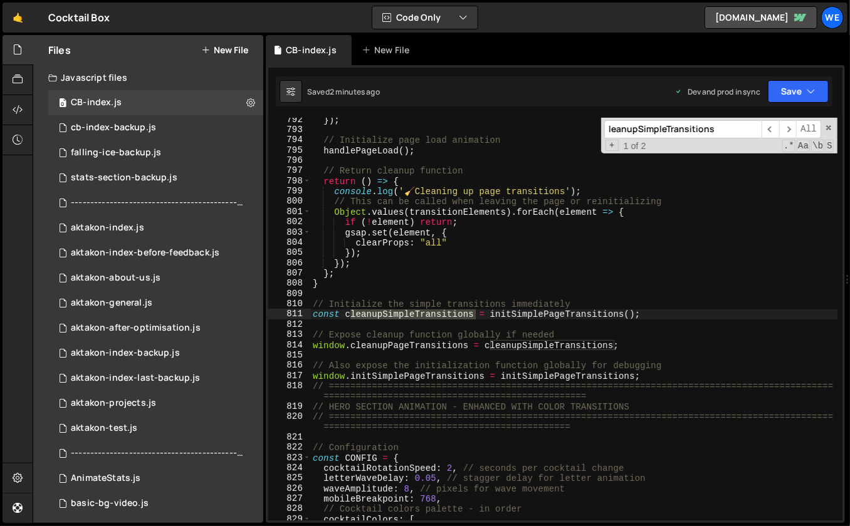
type input "leanupSimpleTransitions"
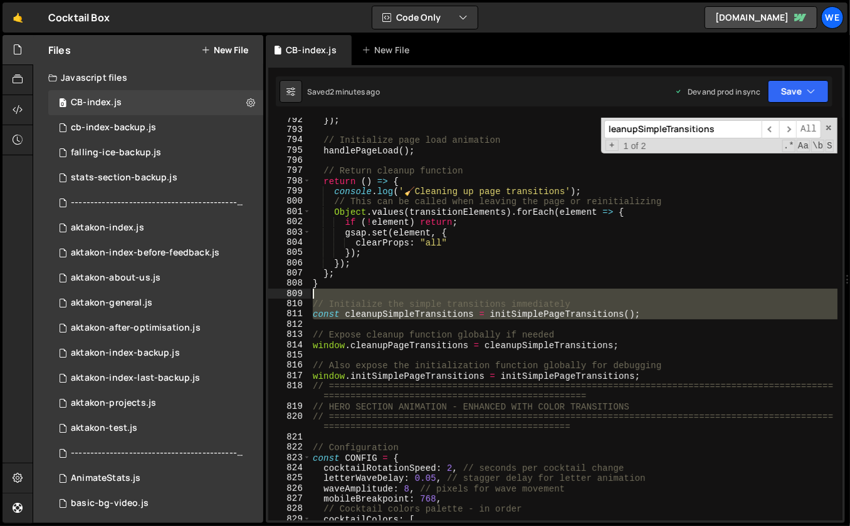
drag, startPoint x: 657, startPoint y: 324, endPoint x: 310, endPoint y: 305, distance: 347.6
click at [310, 305] on div "792 793 794 795 796 797 798 799 800 801 802 803 804 805 806 807 808 809 810 811…" at bounding box center [555, 319] width 574 height 403
type textarea "// Initialize the simple transitions immediately const cleanupSimpleTransitions…"
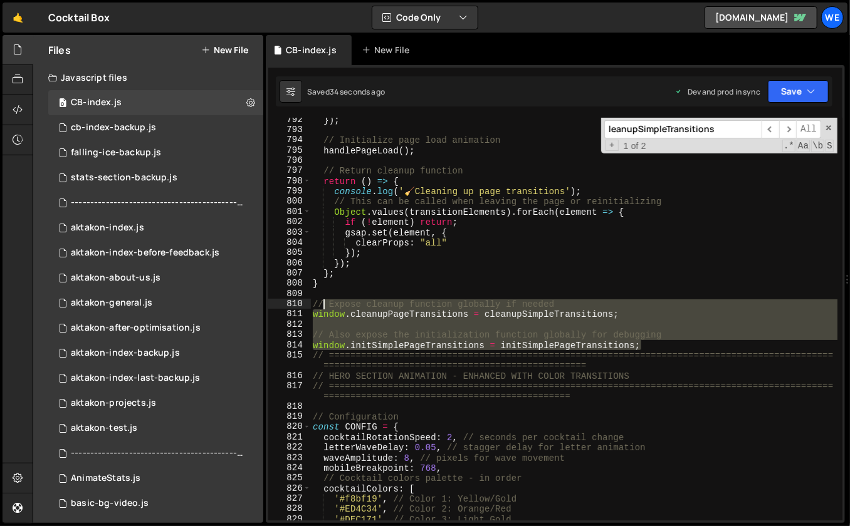
drag, startPoint x: 658, startPoint y: 348, endPoint x: 311, endPoint y: 296, distance: 350.4
click at [311, 296] on div "}) ; // Initialize page load animation handlePageLoad ( ) ; // Return cleanup f…" at bounding box center [574, 327] width 528 height 424
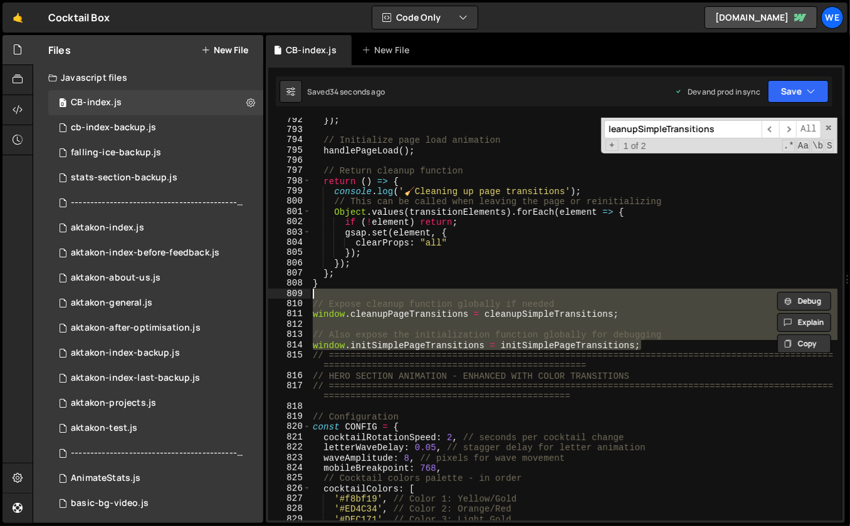
type textarea "// // Expose cleanup function globally if needed"
